Goal: Information Seeking & Learning: Understand process/instructions

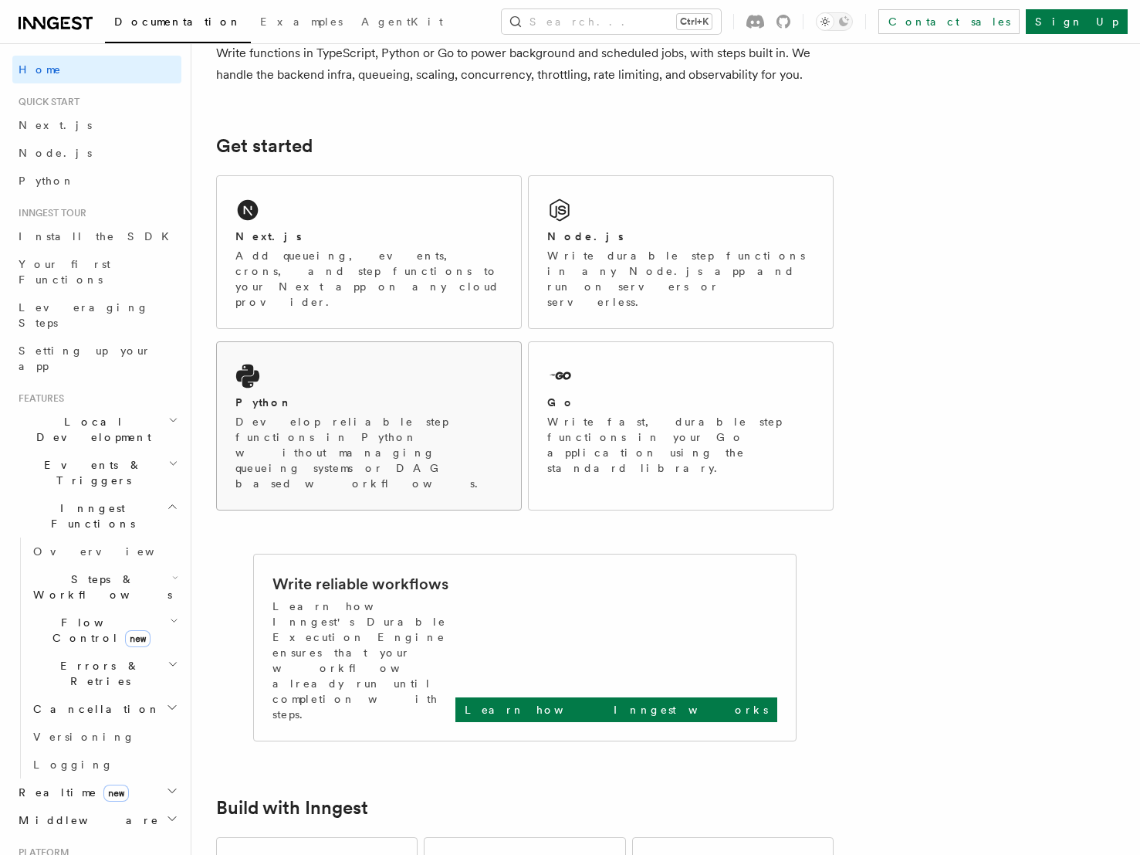
scroll to position [154, 0]
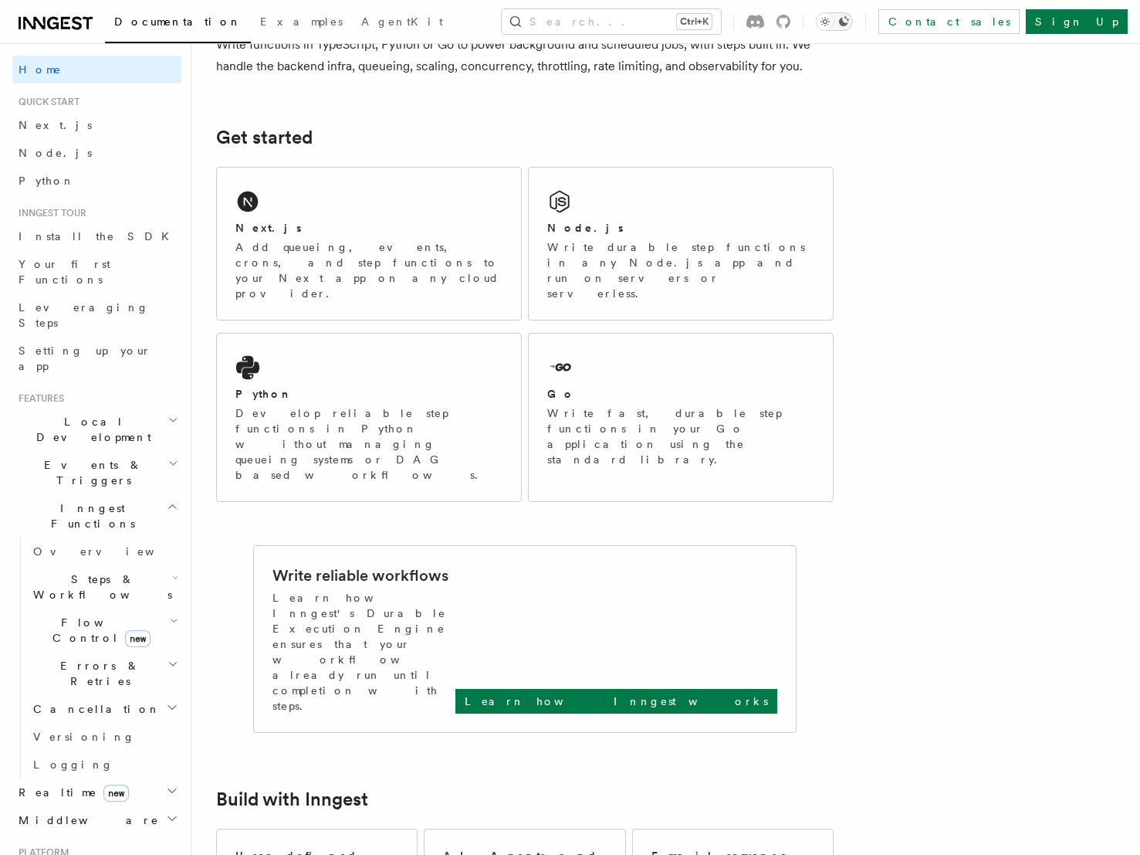
click at [850, 22] on icon "Toggle dark mode" at bounding box center [844, 21] width 12 height 12
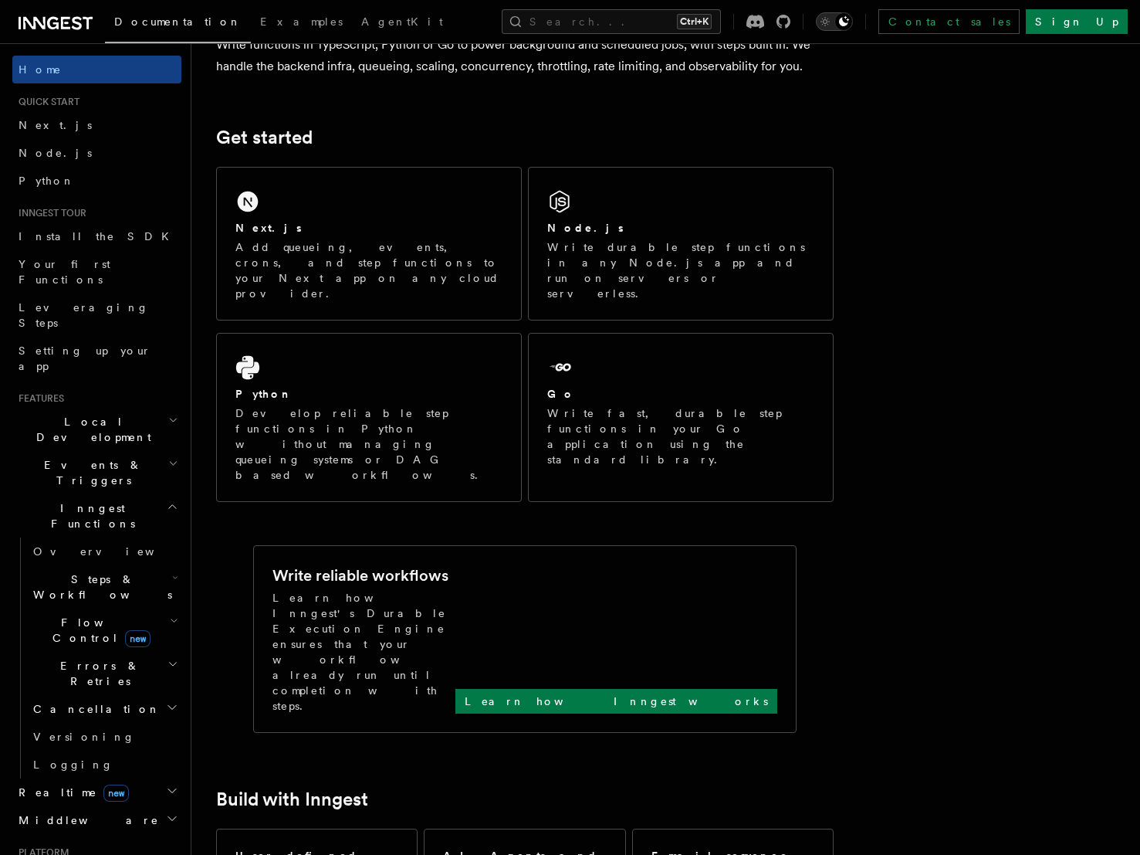
click at [833, 24] on icon "Toggle dark mode" at bounding box center [825, 21] width 15 height 15
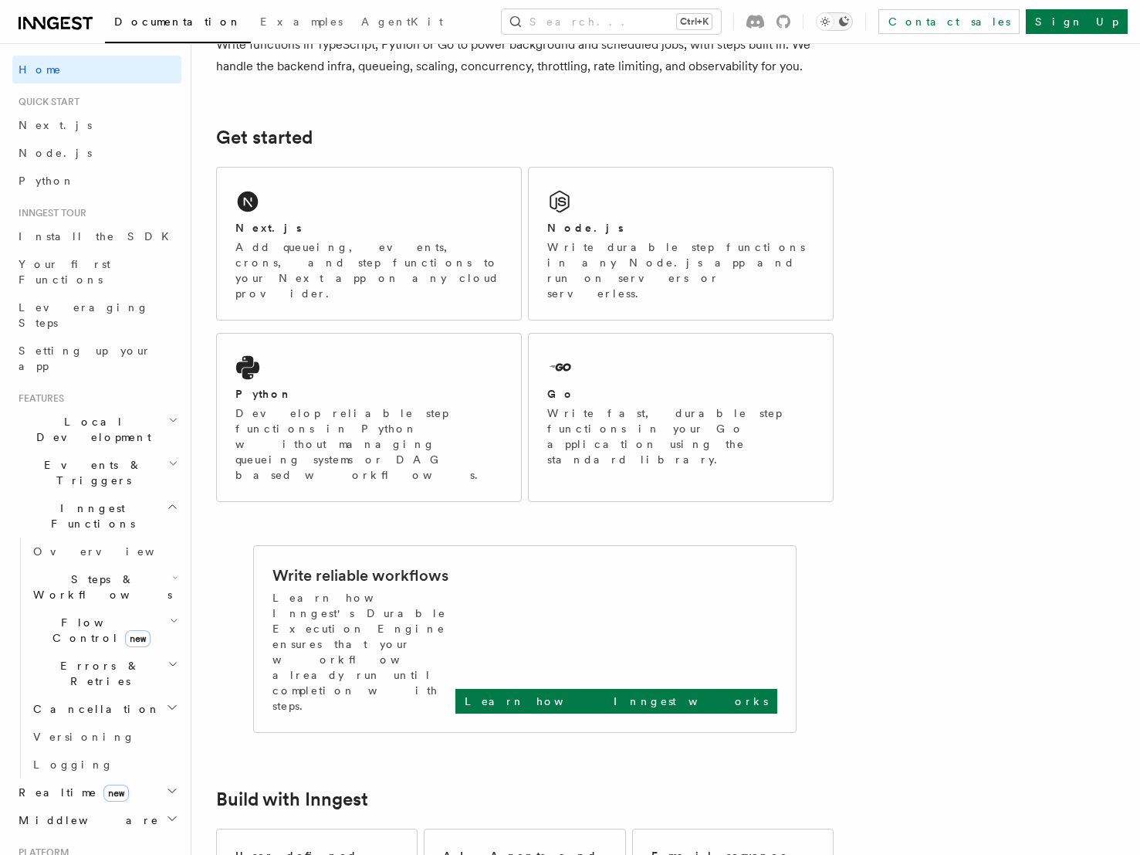
click at [833, 21] on icon "Toggle dark mode" at bounding box center [825, 21] width 15 height 15
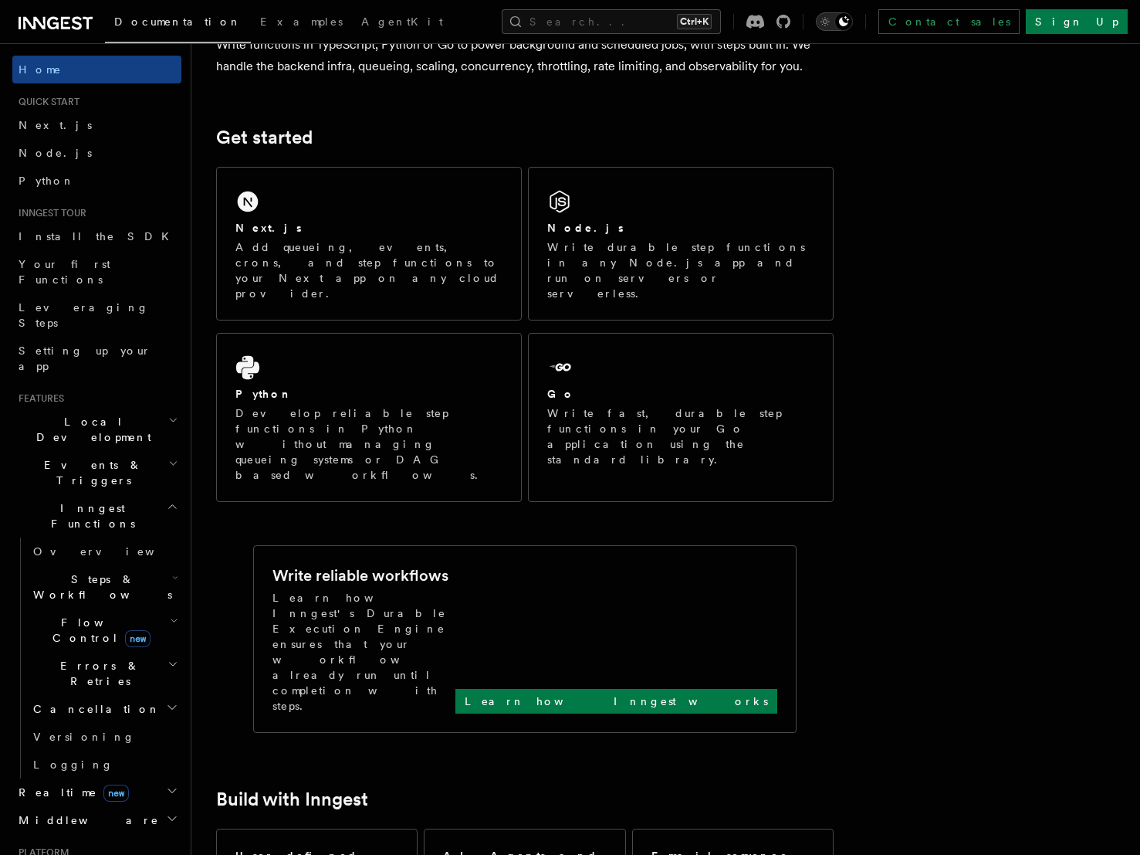
click at [833, 20] on icon "Toggle dark mode" at bounding box center [825, 21] width 15 height 15
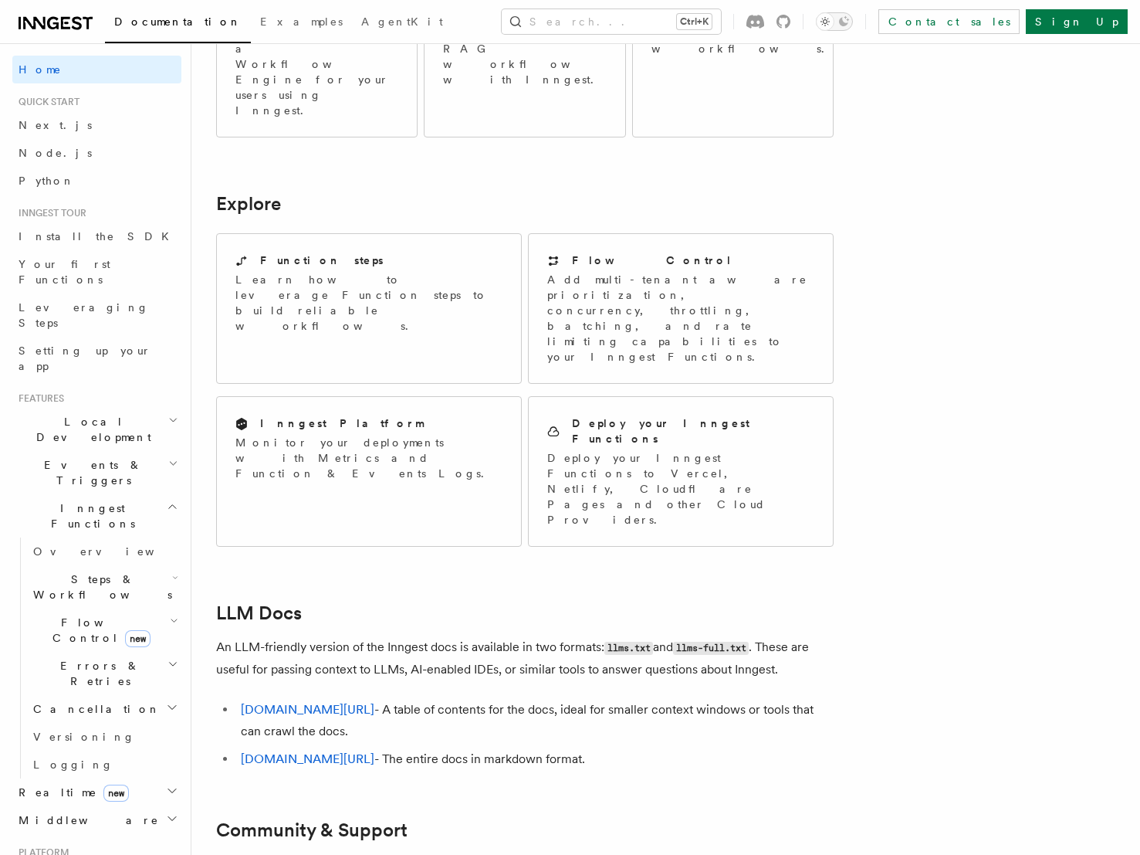
scroll to position [1116, 0]
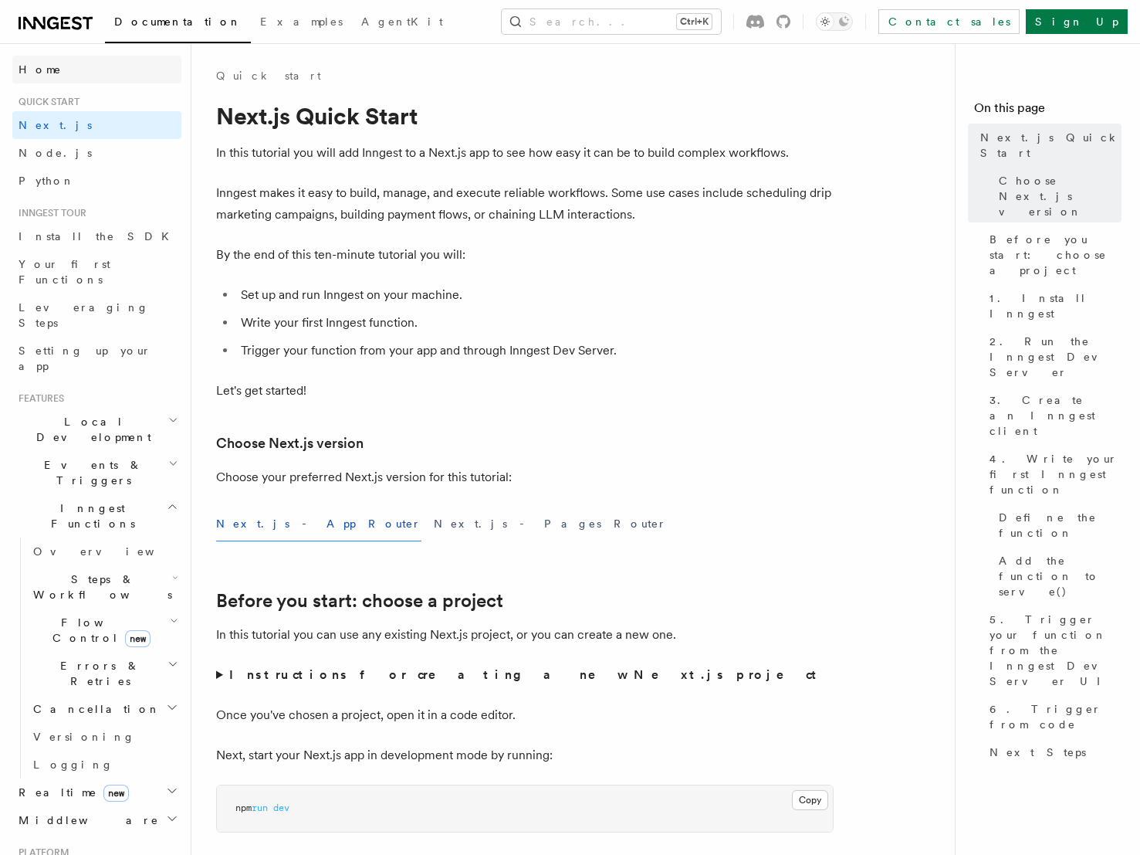
click at [52, 73] on link "Home" at bounding box center [96, 70] width 169 height 28
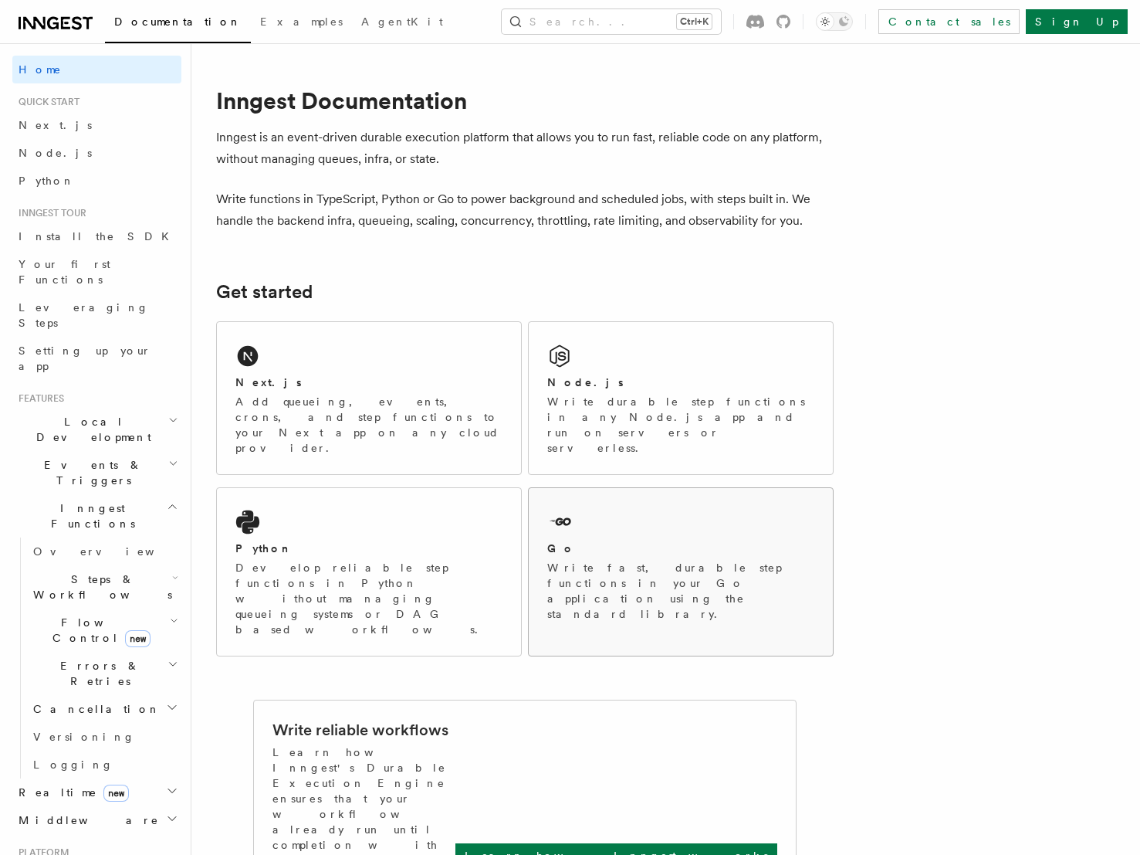
click at [598, 540] on div "Go" at bounding box center [680, 548] width 267 height 16
click at [601, 370] on div "Node.js Write durable step functions in any Node.js app and run on servers or s…" at bounding box center [681, 398] width 304 height 152
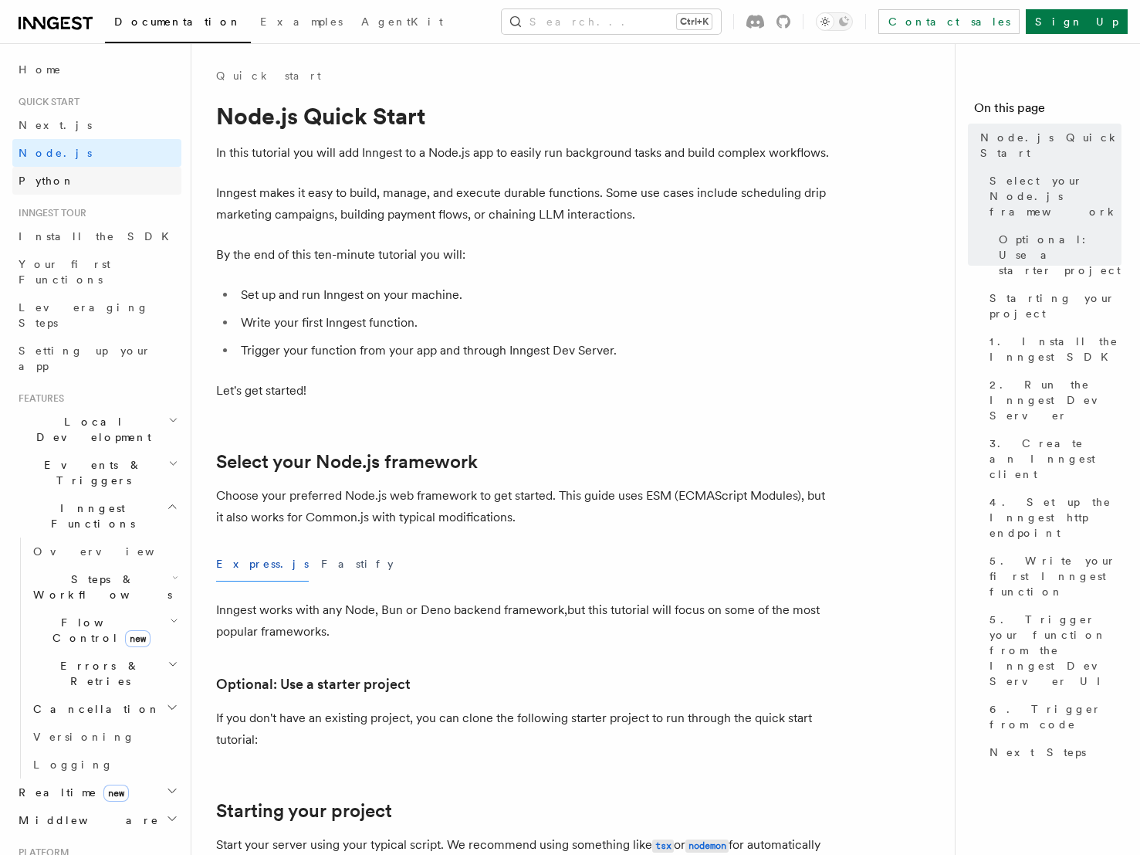
click at [24, 174] on span "Python" at bounding box center [47, 180] width 56 height 15
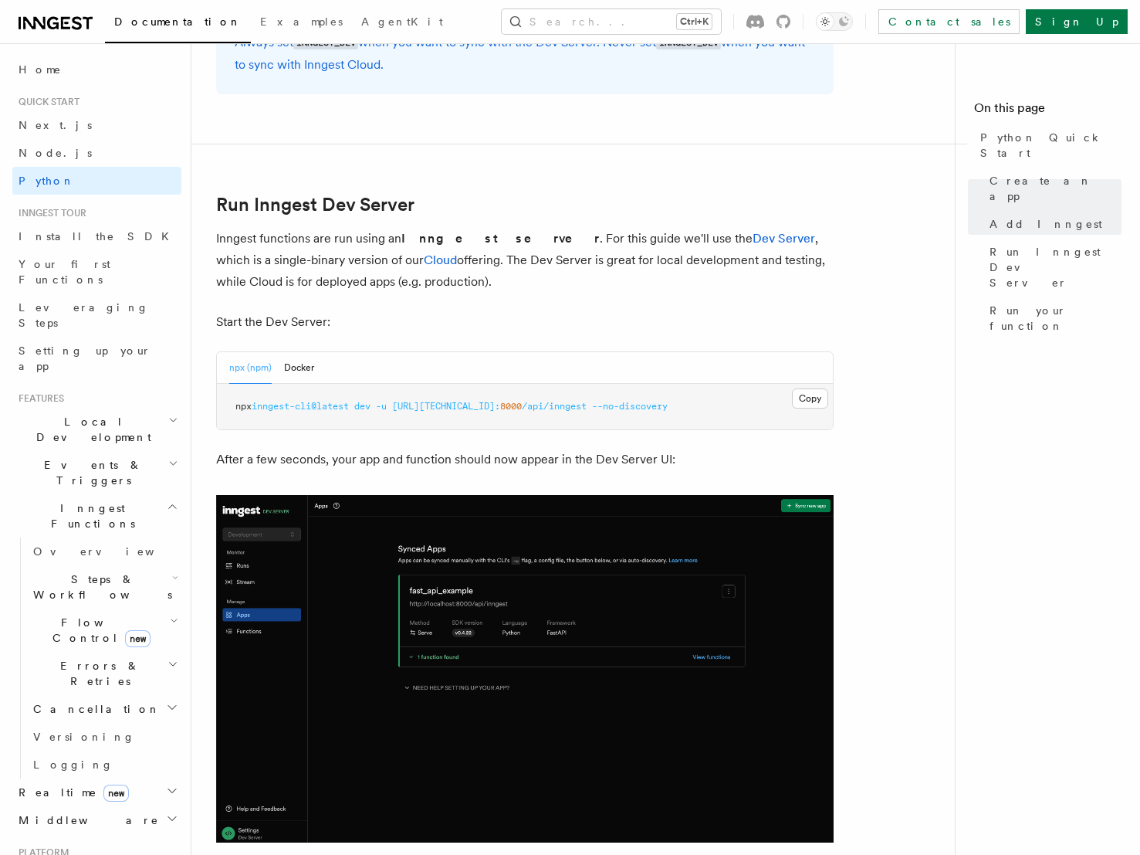
scroll to position [1776, 0]
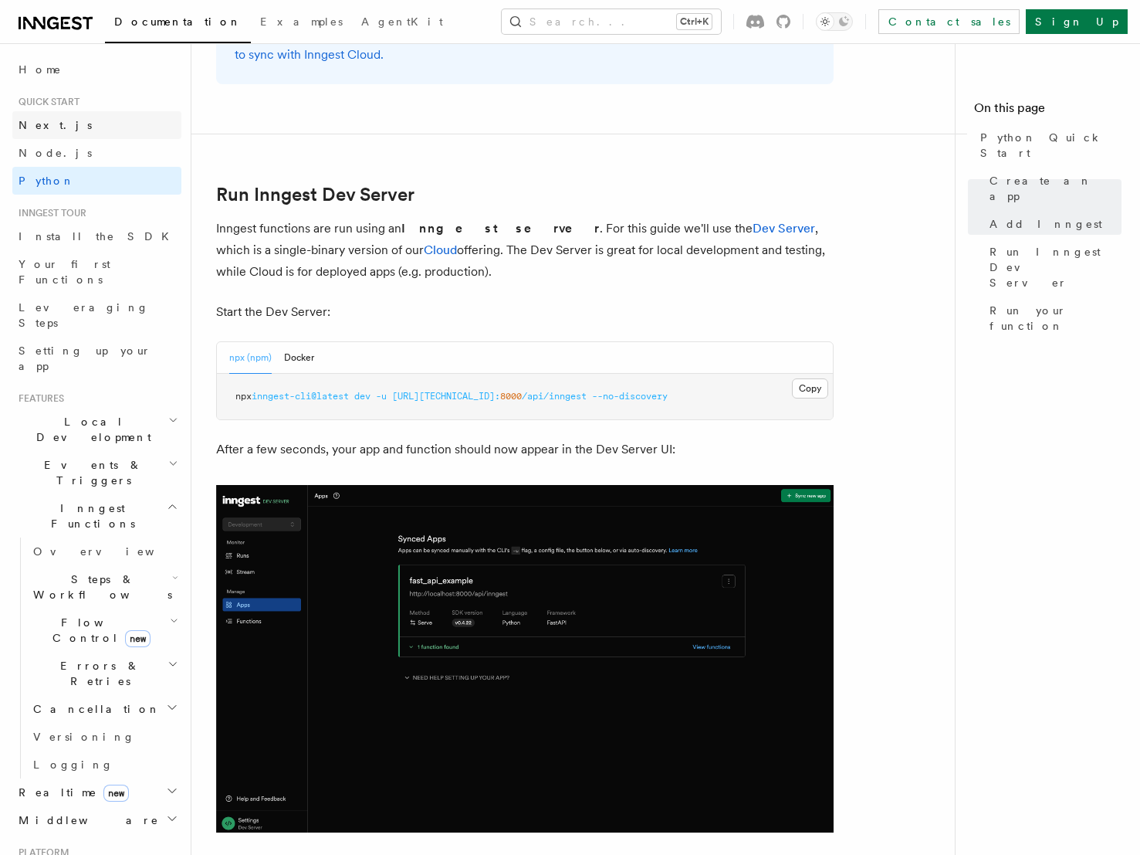
click at [68, 130] on link "Next.js" at bounding box center [96, 125] width 169 height 28
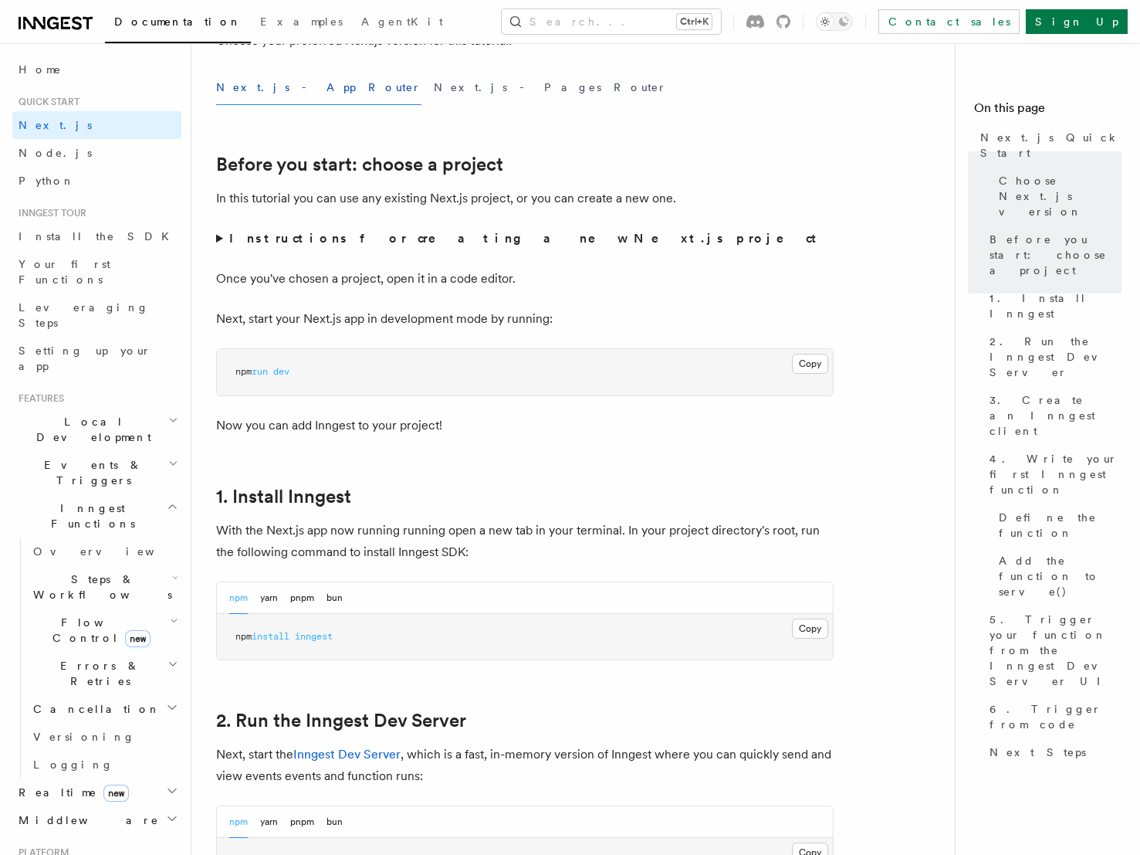
scroll to position [463, 0]
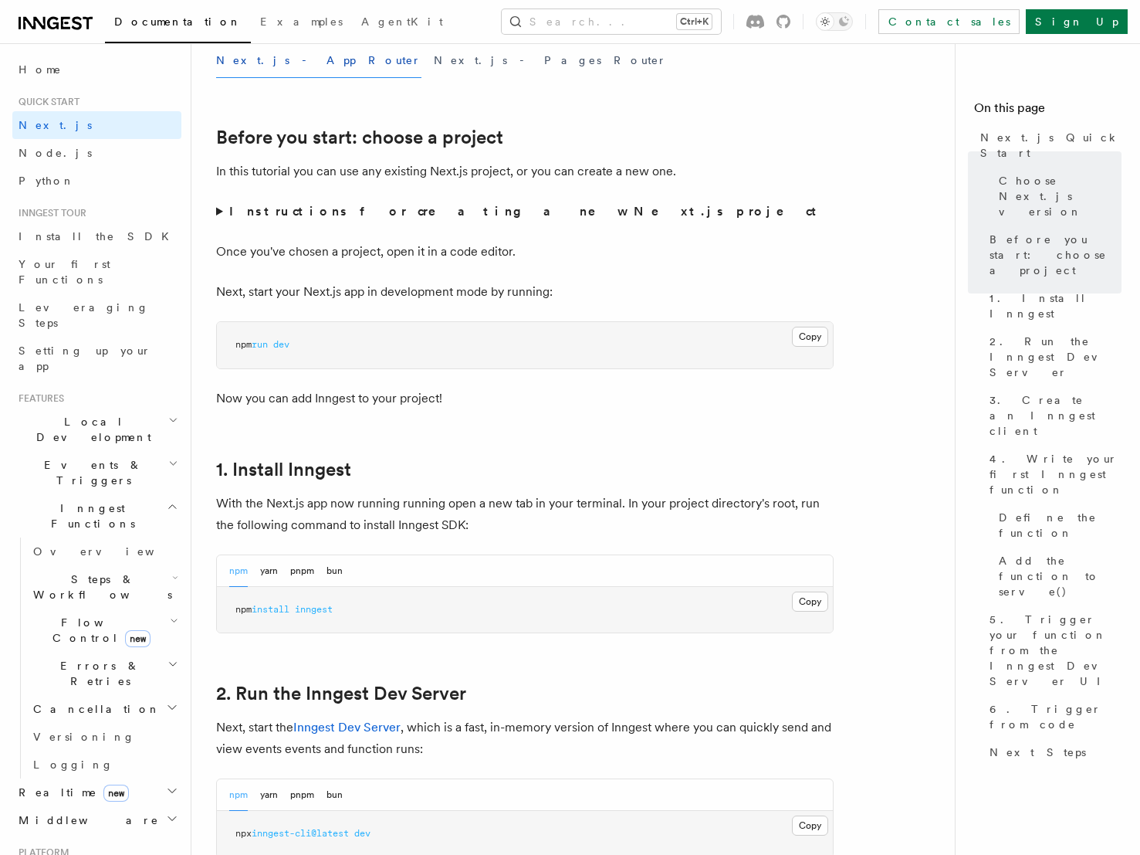
click at [364, 209] on strong "Instructions for creating a new Next.js project" at bounding box center [526, 211] width 594 height 15
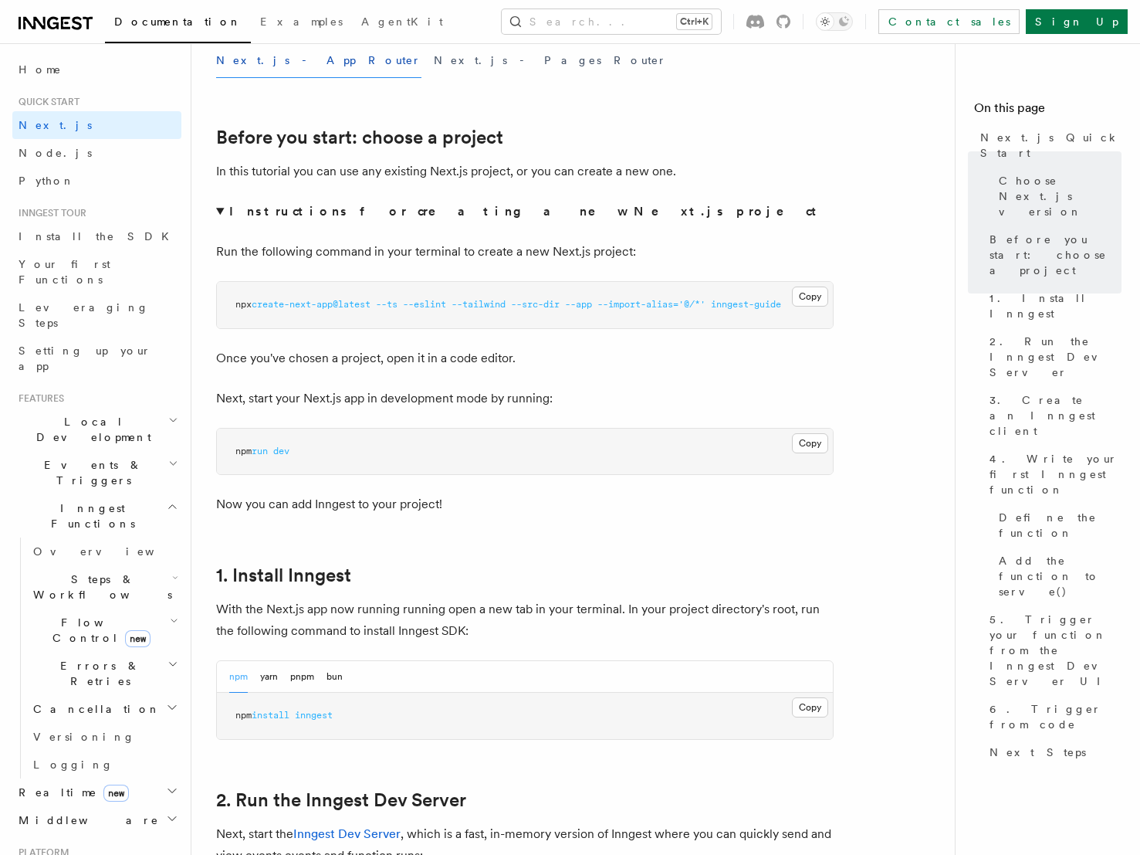
click at [304, 214] on strong "Instructions for creating a new Next.js project" at bounding box center [526, 211] width 594 height 15
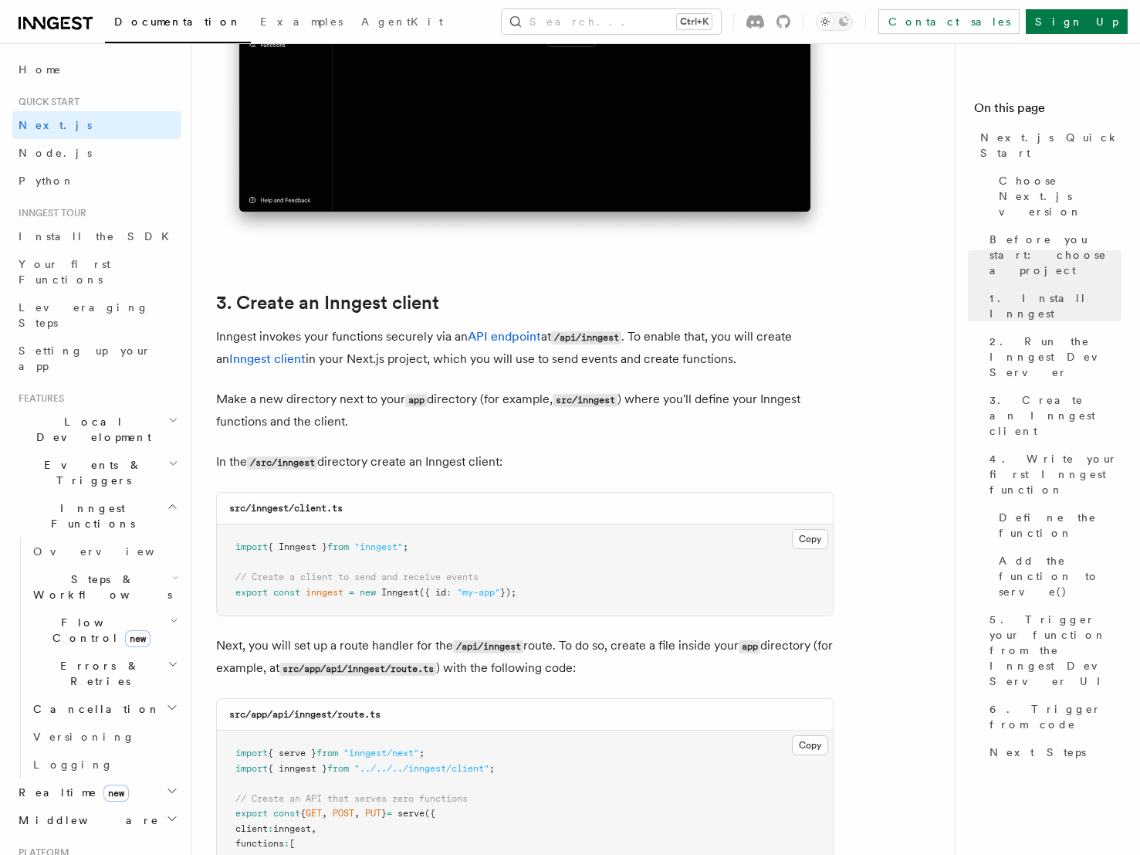
scroll to position [1621, 0]
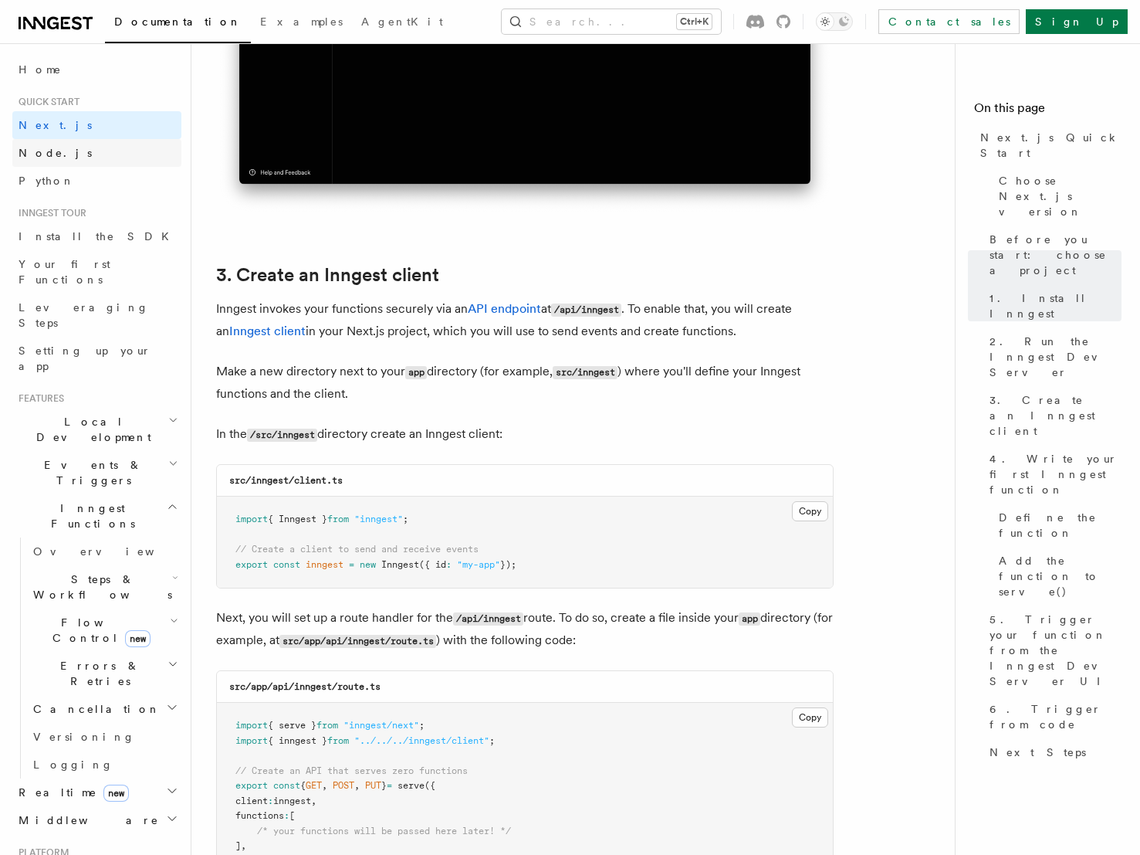
click at [73, 156] on link "Node.js" at bounding box center [96, 153] width 169 height 28
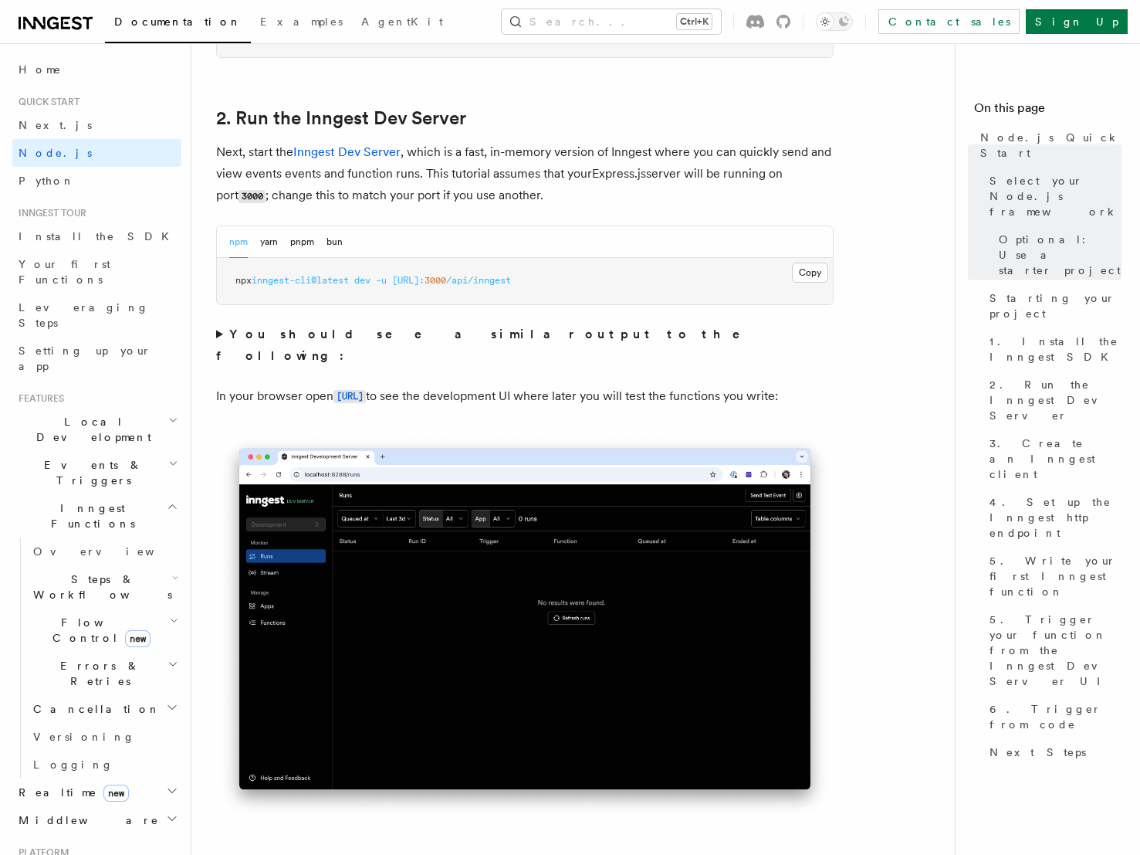
scroll to position [1313, 0]
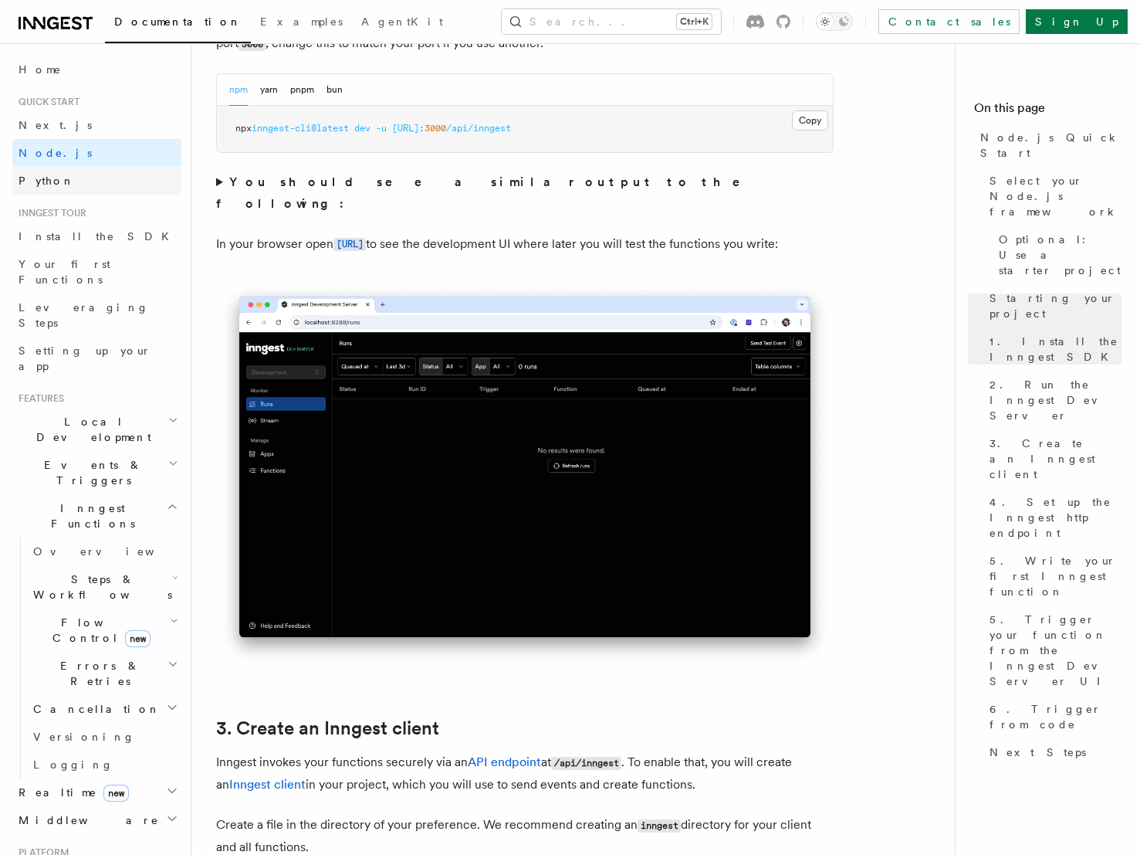
click at [56, 179] on link "Python" at bounding box center [96, 181] width 169 height 28
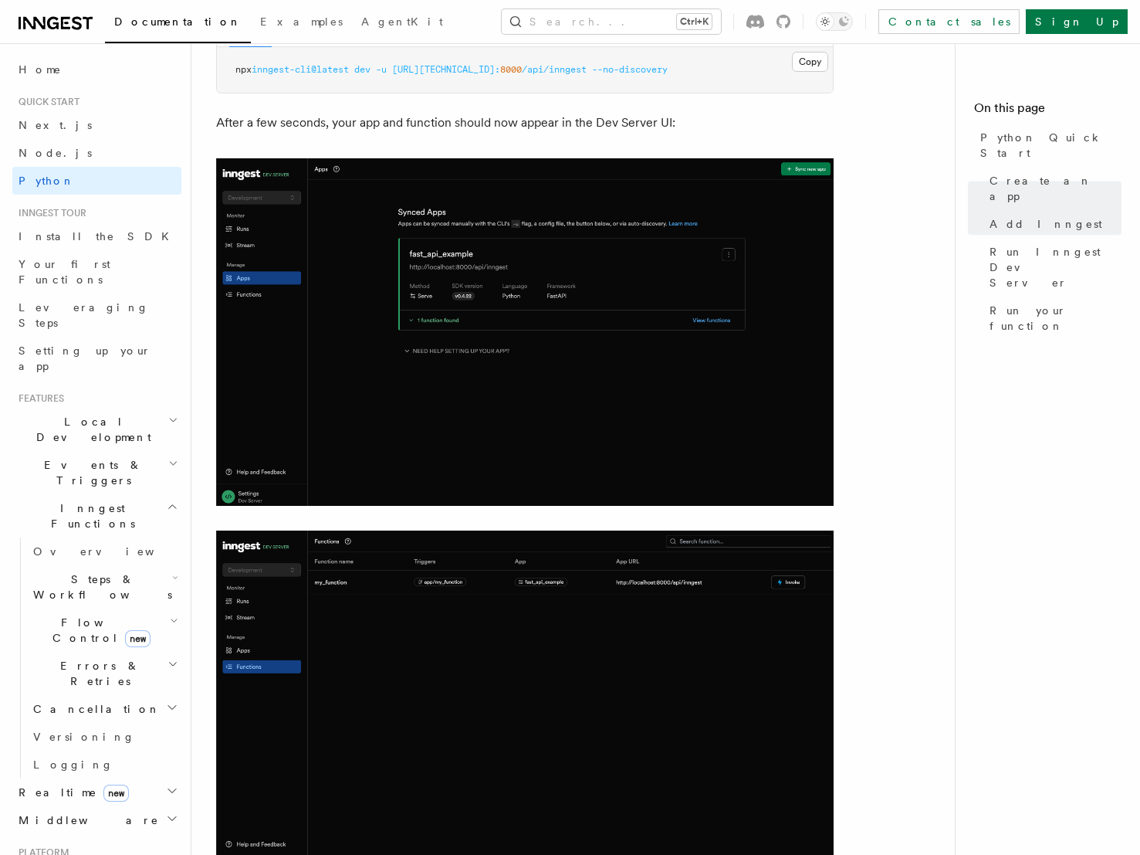
scroll to position [2162, 0]
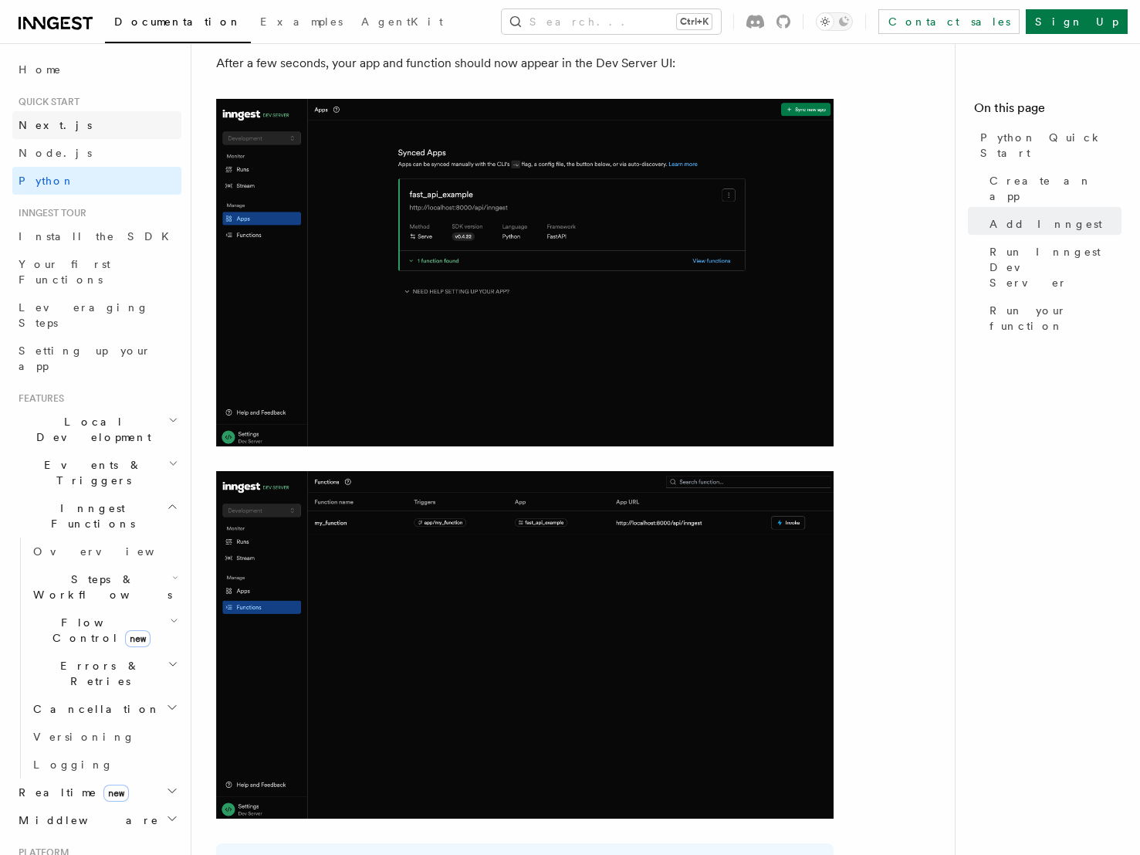
click at [63, 126] on link "Next.js" at bounding box center [96, 125] width 169 height 28
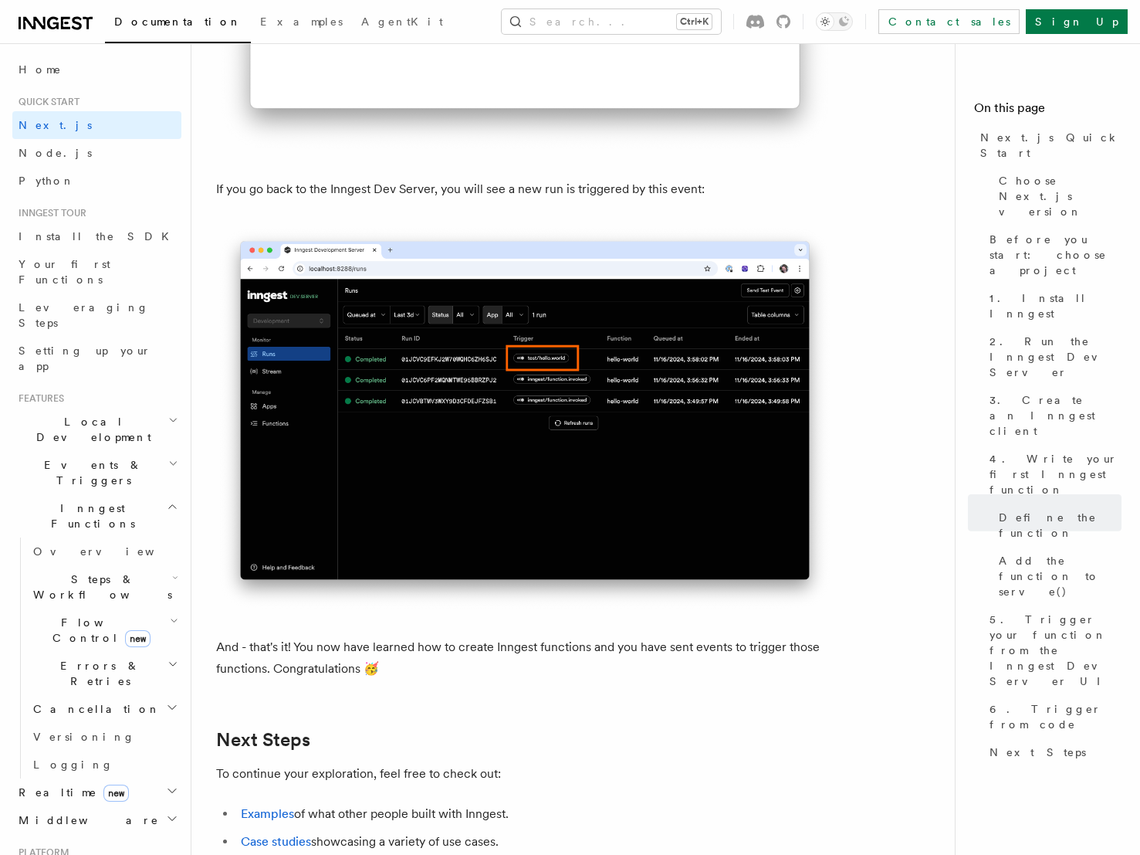
scroll to position [9544, 0]
